Goal: Transaction & Acquisition: Download file/media

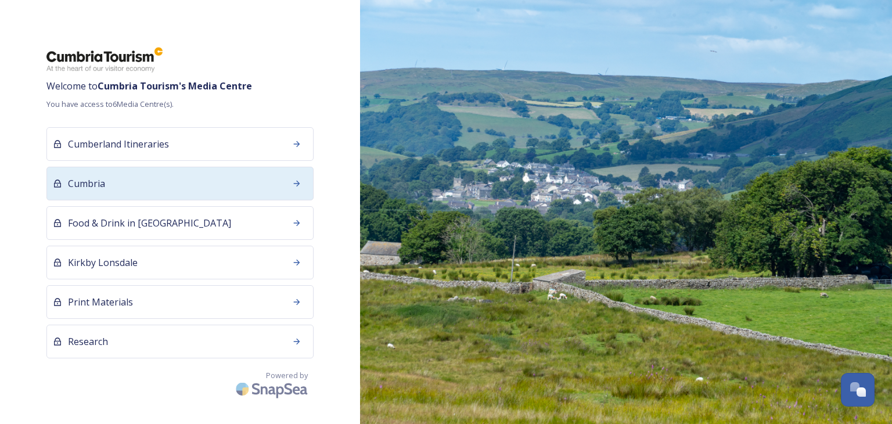
click at [165, 186] on div "Cumbria" at bounding box center [179, 184] width 267 height 34
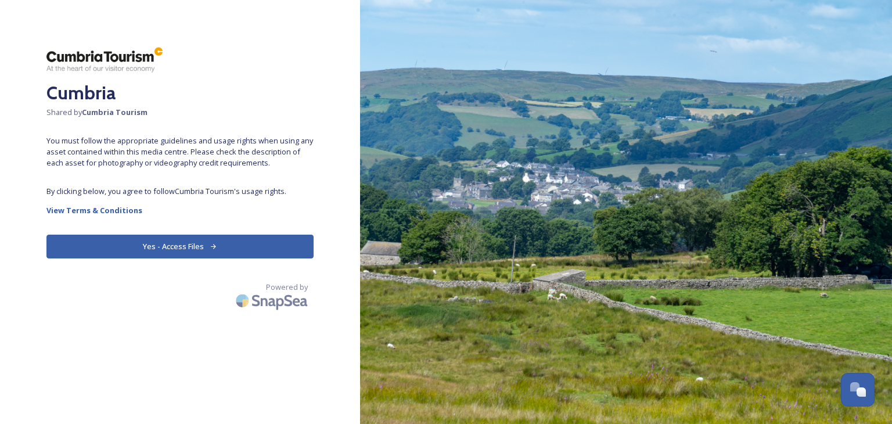
click at [216, 245] on icon at bounding box center [214, 247] width 8 height 8
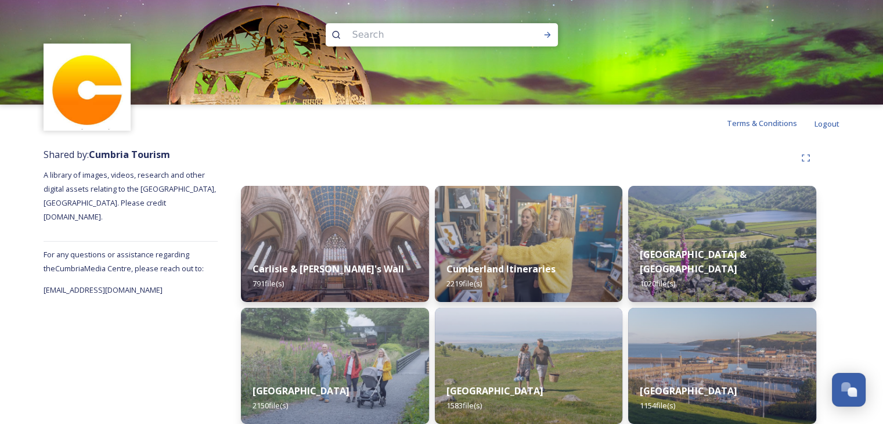
click at [434, 26] on input at bounding box center [426, 35] width 159 height 26
type input "Sizergh"
click at [547, 38] on icon at bounding box center [547, 34] width 9 height 9
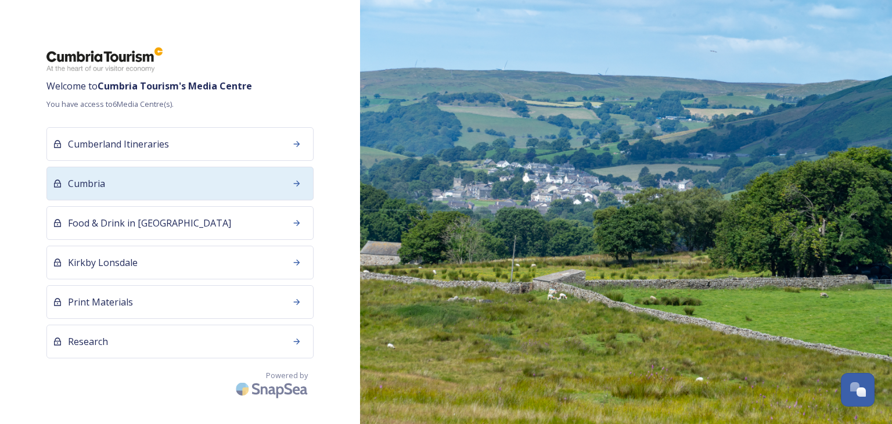
click at [251, 183] on div "Cumbria" at bounding box center [179, 184] width 267 height 34
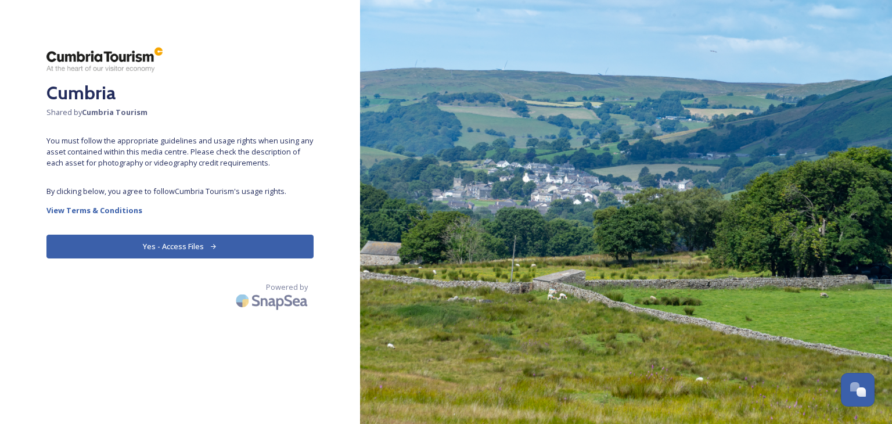
click at [180, 243] on button "Yes - Access Files" at bounding box center [179, 247] width 267 height 24
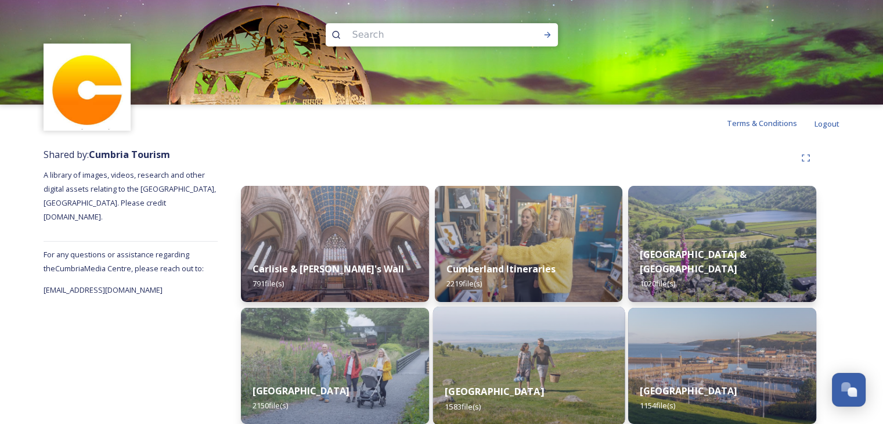
scroll to position [377, 0]
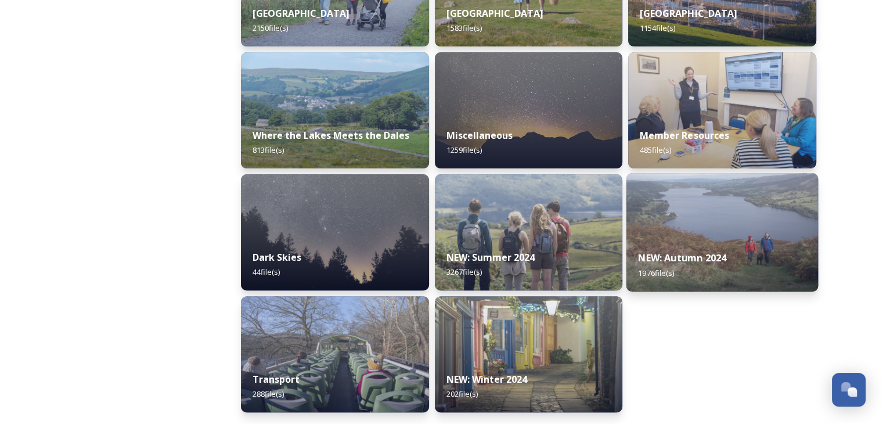
click at [672, 247] on div "NEW: Autumn 2024 1976 file(s)" at bounding box center [723, 265] width 192 height 53
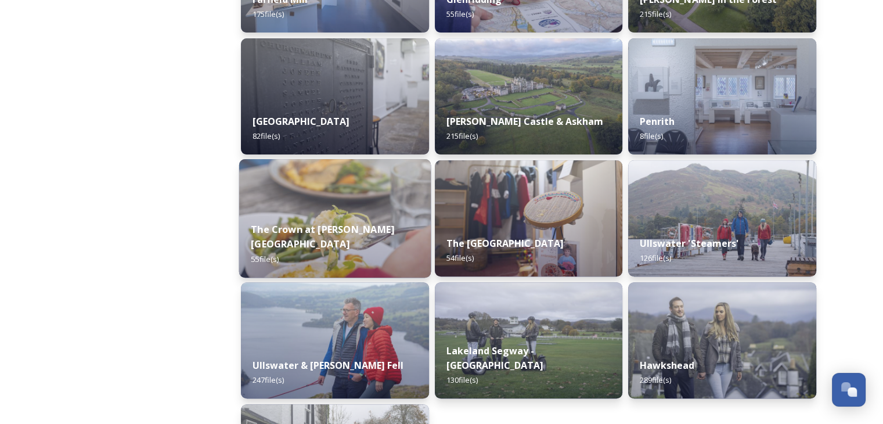
scroll to position [406, 0]
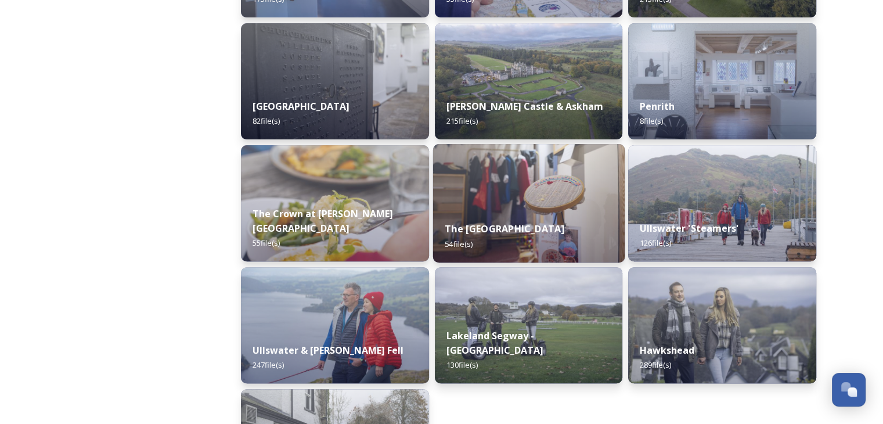
click at [512, 223] on strong "The [GEOGRAPHIC_DATA]" at bounding box center [505, 228] width 120 height 13
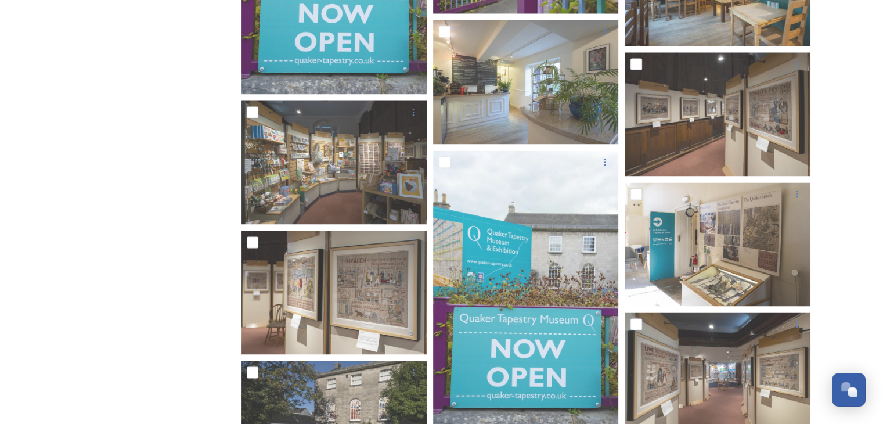
scroll to position [1974, 0]
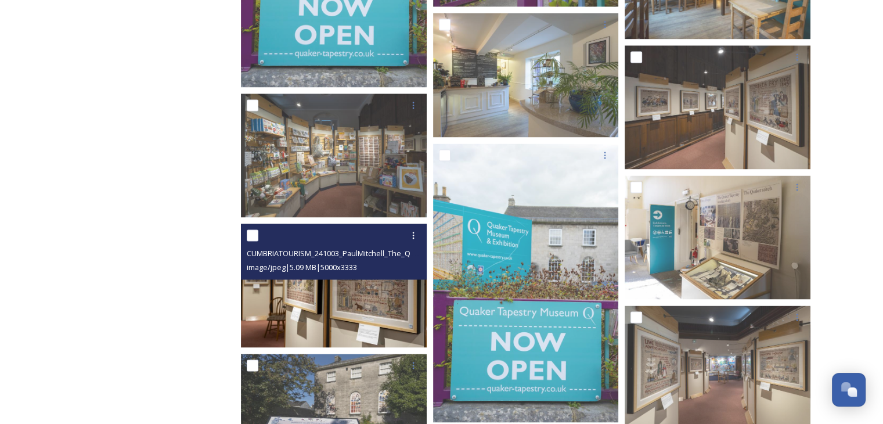
click at [366, 301] on img at bounding box center [334, 286] width 186 height 124
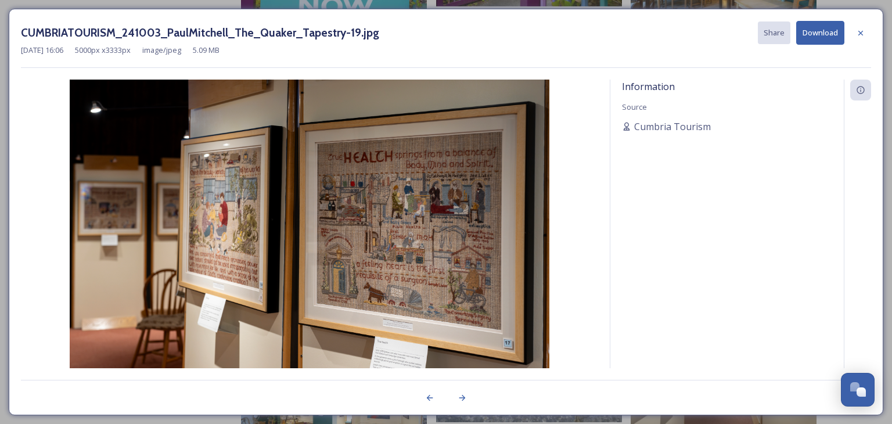
click at [817, 37] on button "Download" at bounding box center [820, 33] width 48 height 24
click at [861, 35] on icon at bounding box center [860, 32] width 9 height 9
